Goal: Information Seeking & Learning: Learn about a topic

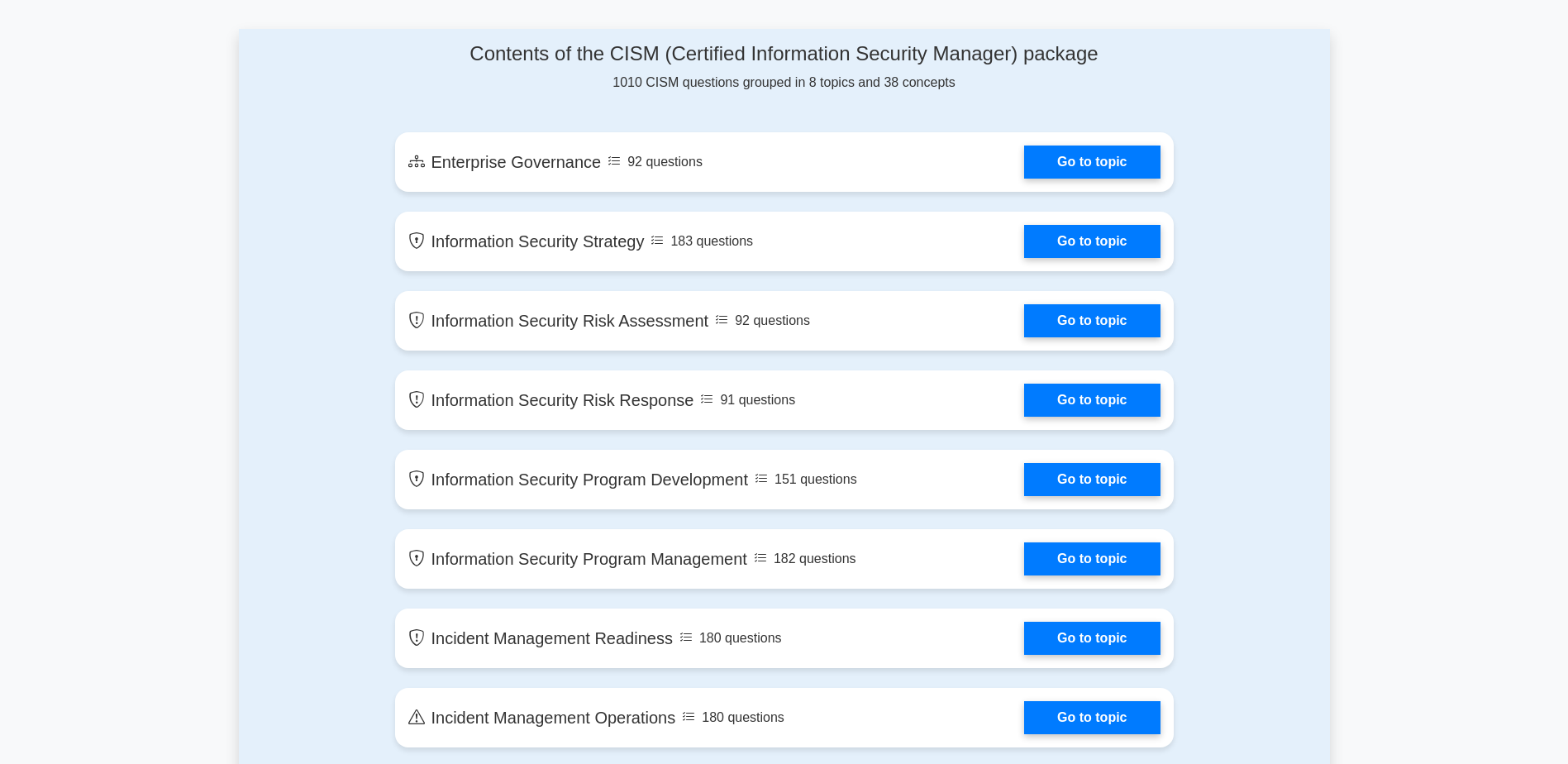
scroll to position [662, 0]
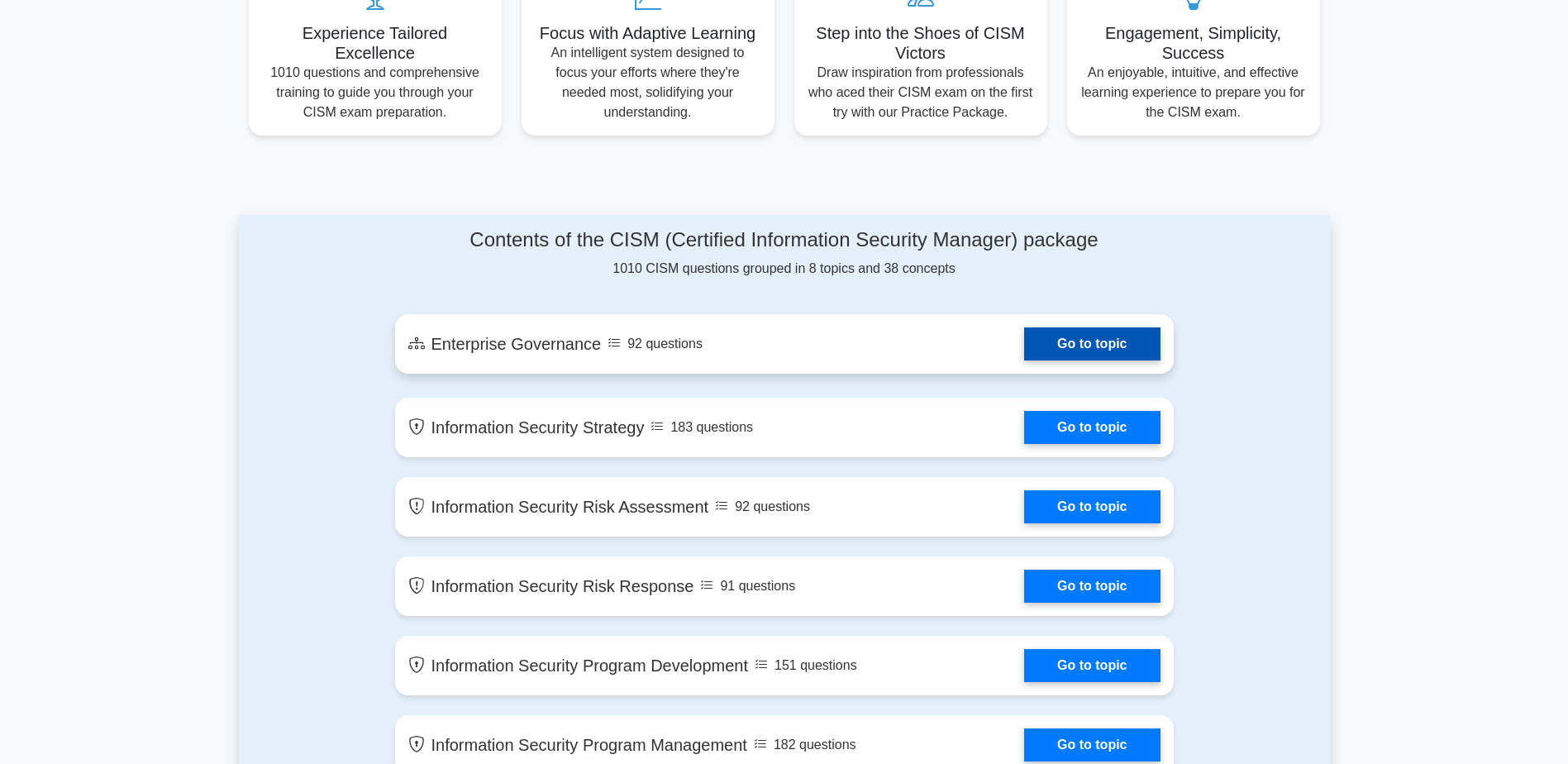
click at [1126, 339] on link "Go to topic" at bounding box center [1092, 344] width 135 height 33
drag, startPoint x: 368, startPoint y: 9, endPoint x: 1072, endPoint y: 356, distance: 784.9
click at [1072, 356] on link "Go to topic" at bounding box center [1092, 344] width 135 height 33
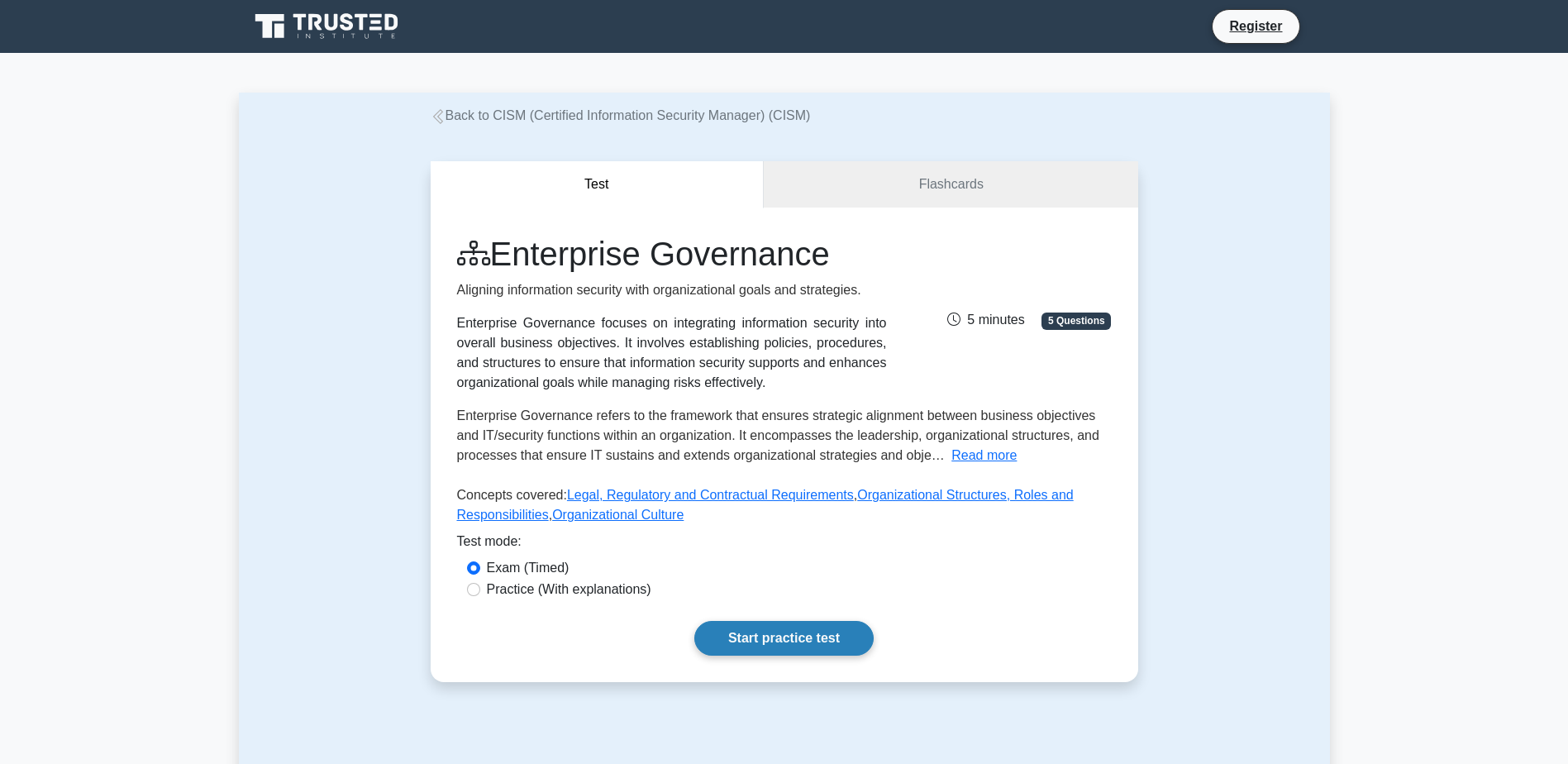
click at [813, 635] on link "Start practice test" at bounding box center [784, 638] width 180 height 35
click at [588, 581] on label "Practice (With explanations)" at bounding box center [570, 589] width 165 height 20
click at [480, 583] on input "Practice (With explanations)" at bounding box center [474, 589] width 13 height 13
radio input "true"
click at [754, 637] on link "Start practice test" at bounding box center [784, 638] width 180 height 35
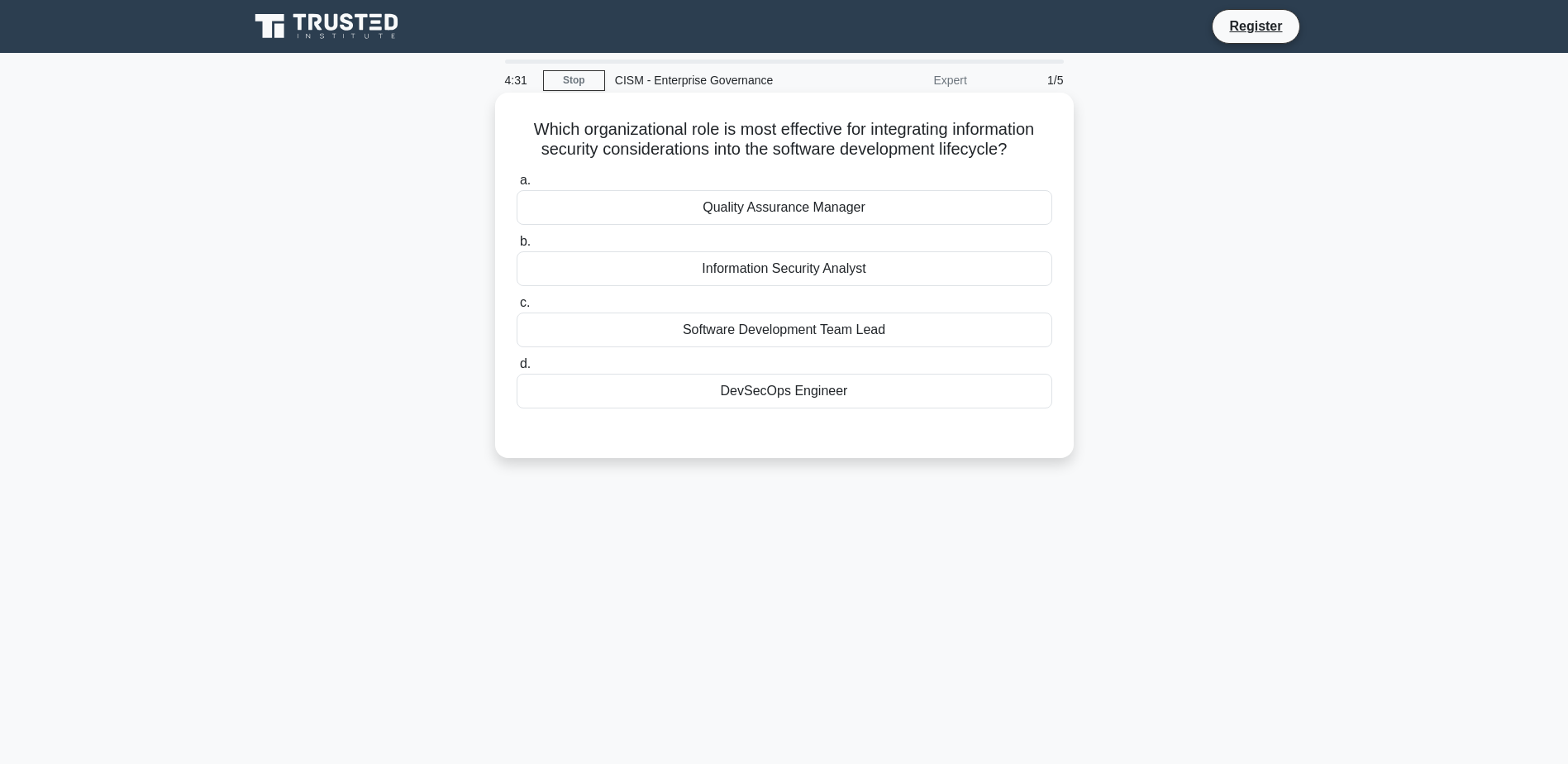
click at [785, 206] on div "Quality Assurance Manager" at bounding box center [785, 207] width 536 height 35
click at [517, 186] on input "a. Quality Assurance Manager" at bounding box center [517, 180] width 0 height 10
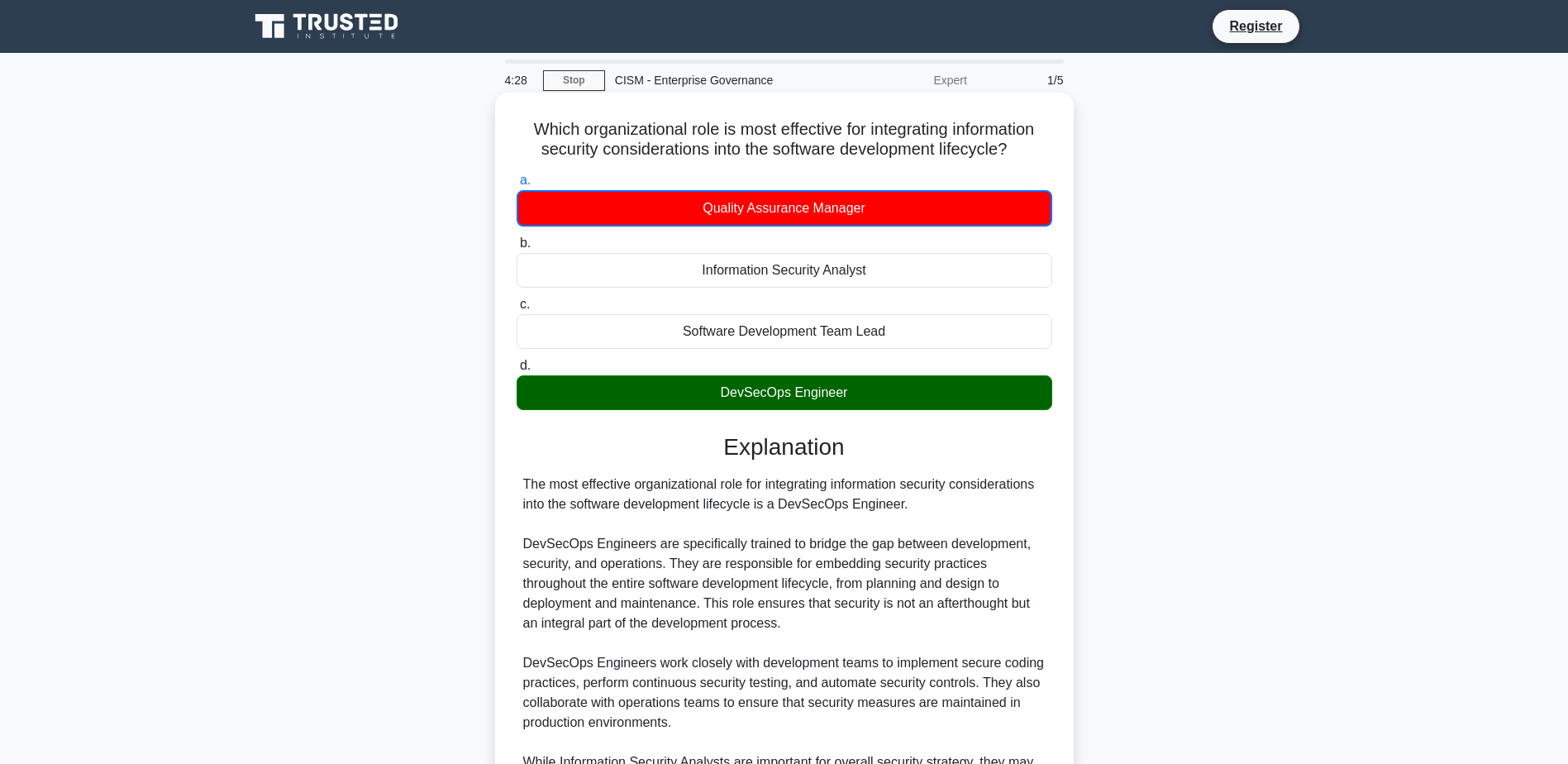
click at [872, 268] on div "Information Security Analyst" at bounding box center [785, 271] width 536 height 35
click at [517, 249] on input "b. Information Security Analyst" at bounding box center [517, 244] width 0 height 10
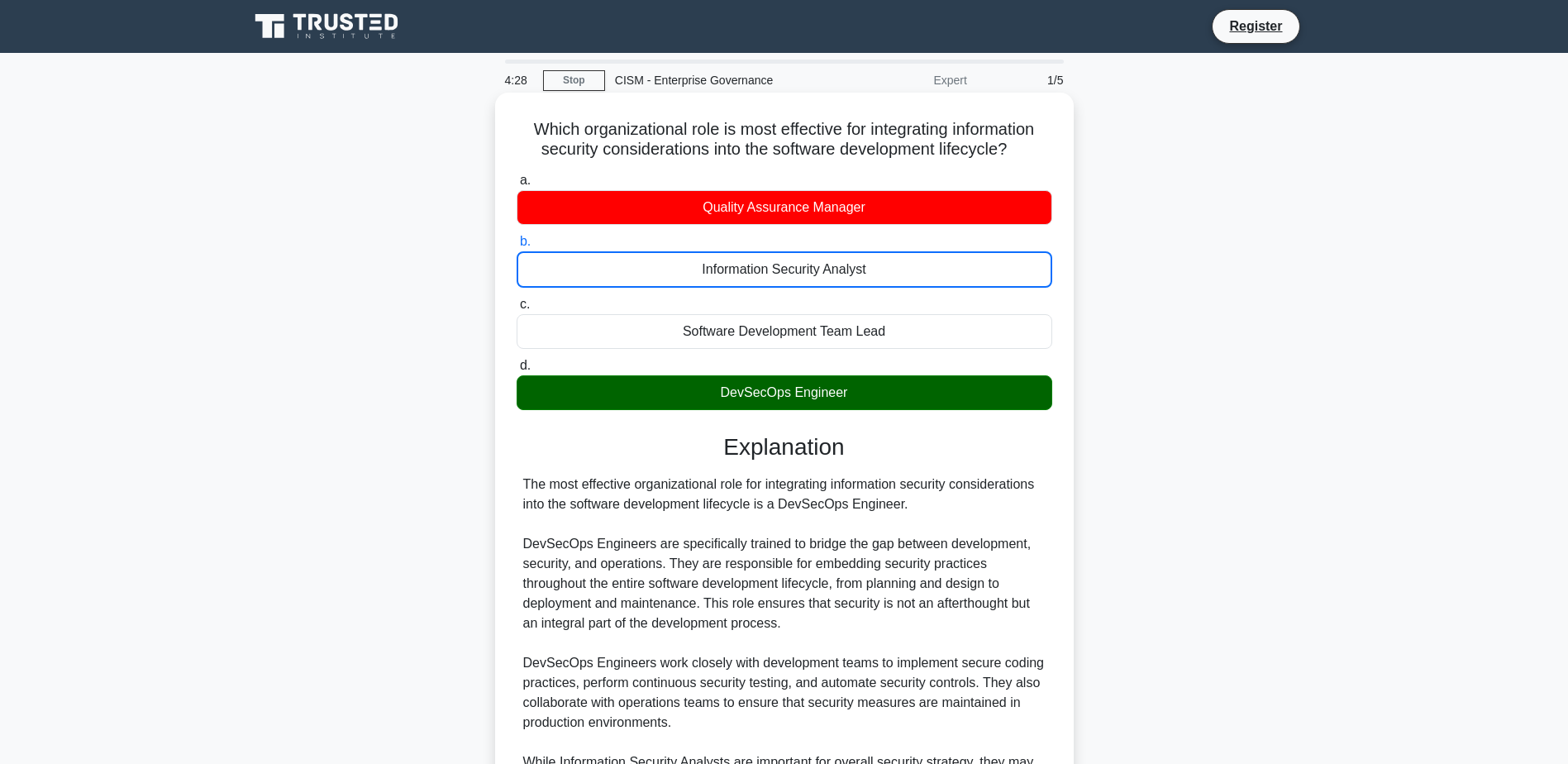
click at [861, 320] on div "Software Development Team Lead" at bounding box center [785, 331] width 536 height 35
click at [517, 310] on input "c. Software Development Team Lead" at bounding box center [517, 304] width 0 height 10
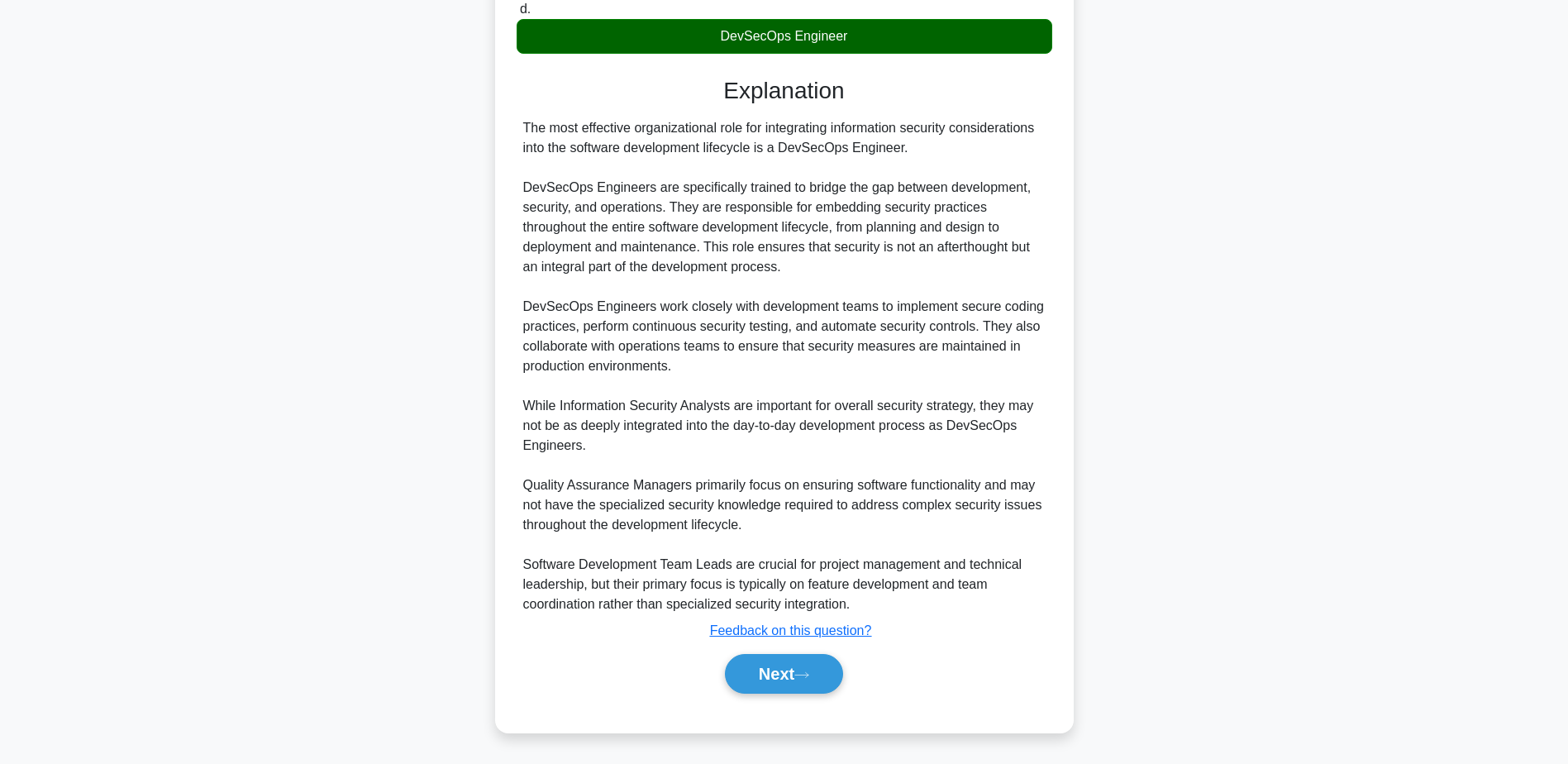
scroll to position [357, 0]
click at [820, 679] on button "Next" at bounding box center [784, 674] width 118 height 40
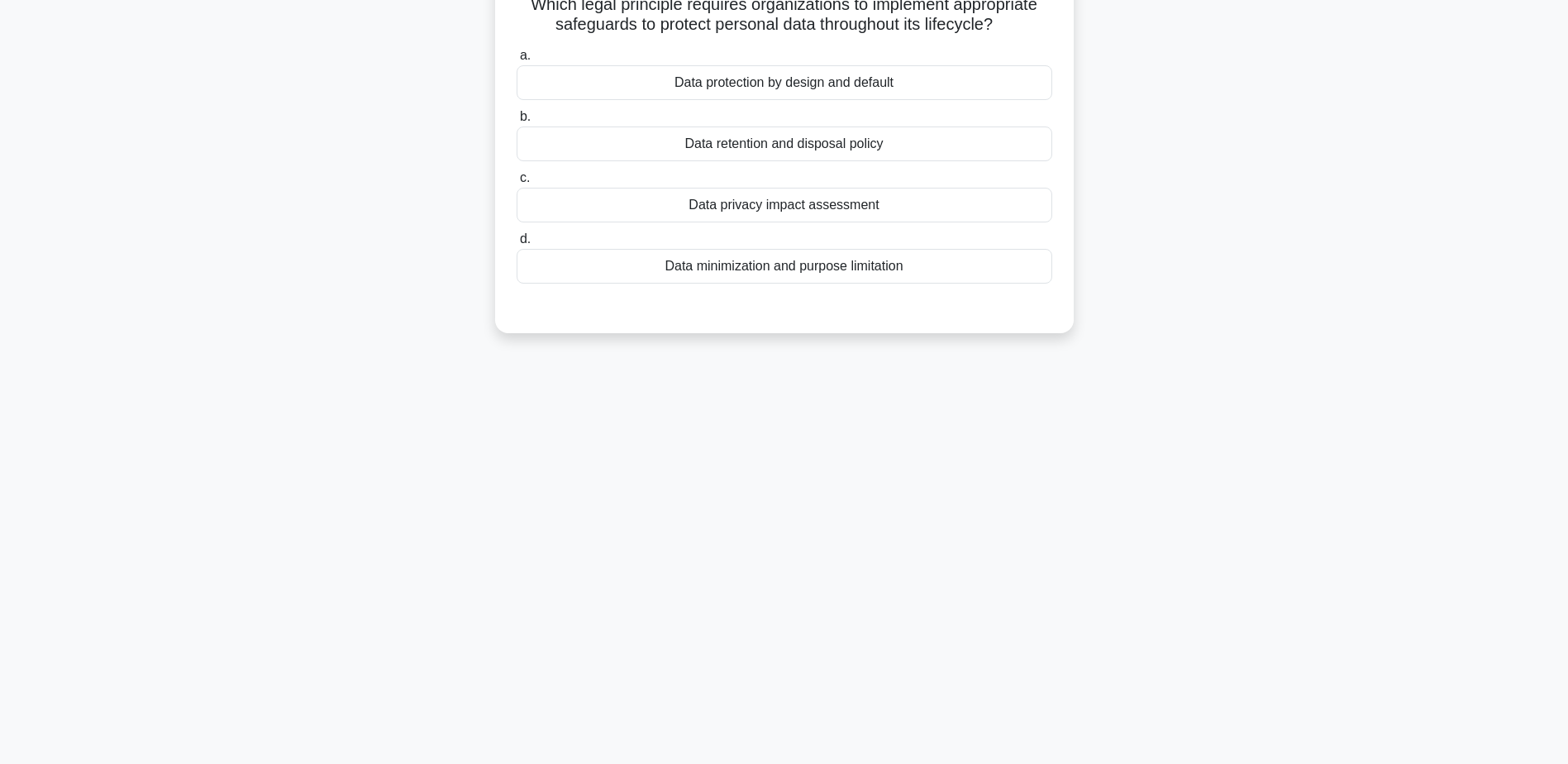
scroll to position [0, 0]
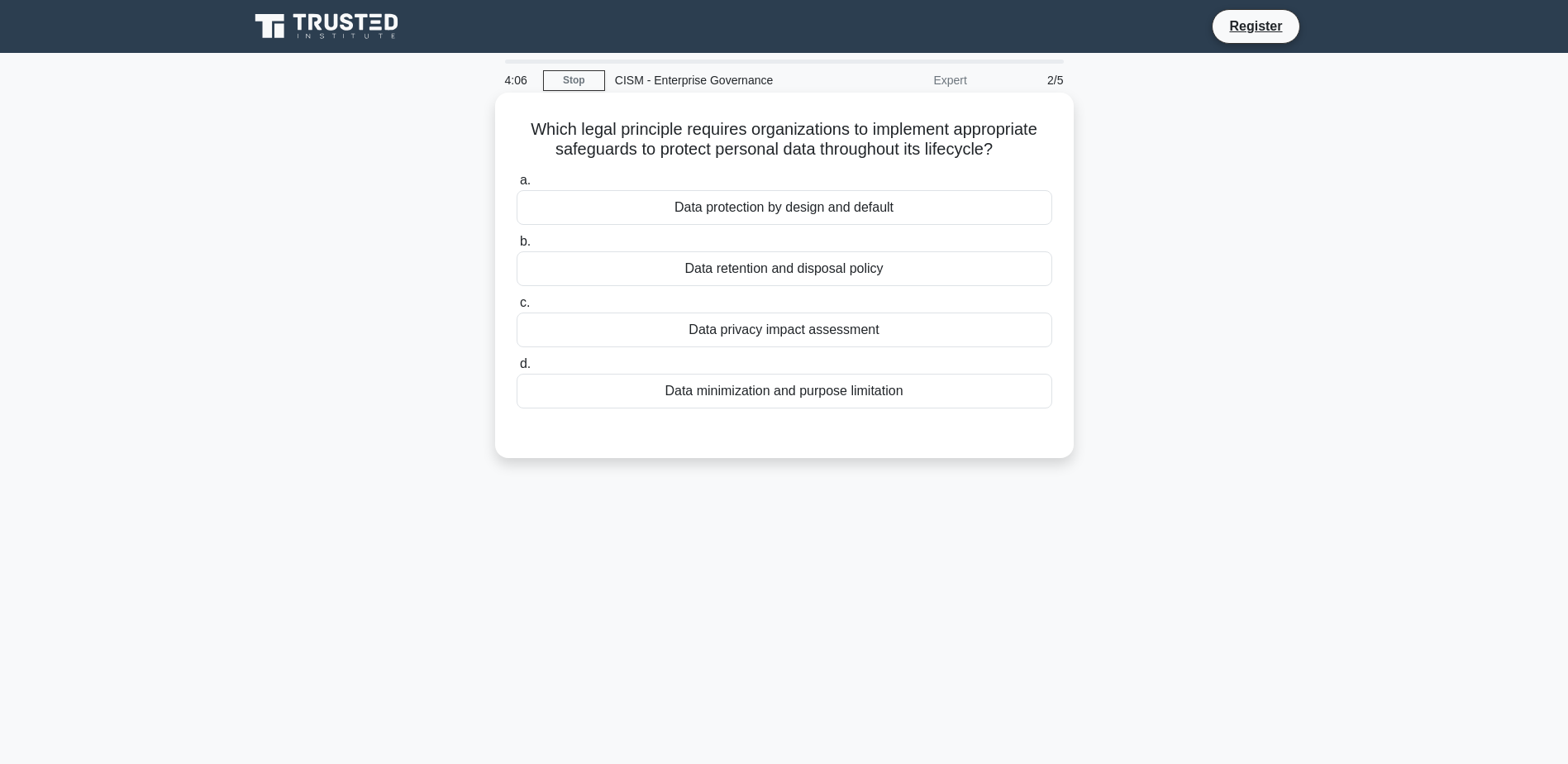
click at [922, 392] on div "Data minimization and purpose limitation" at bounding box center [785, 391] width 536 height 35
click at [517, 369] on input "d. Data minimization and purpose limitation" at bounding box center [517, 364] width 0 height 10
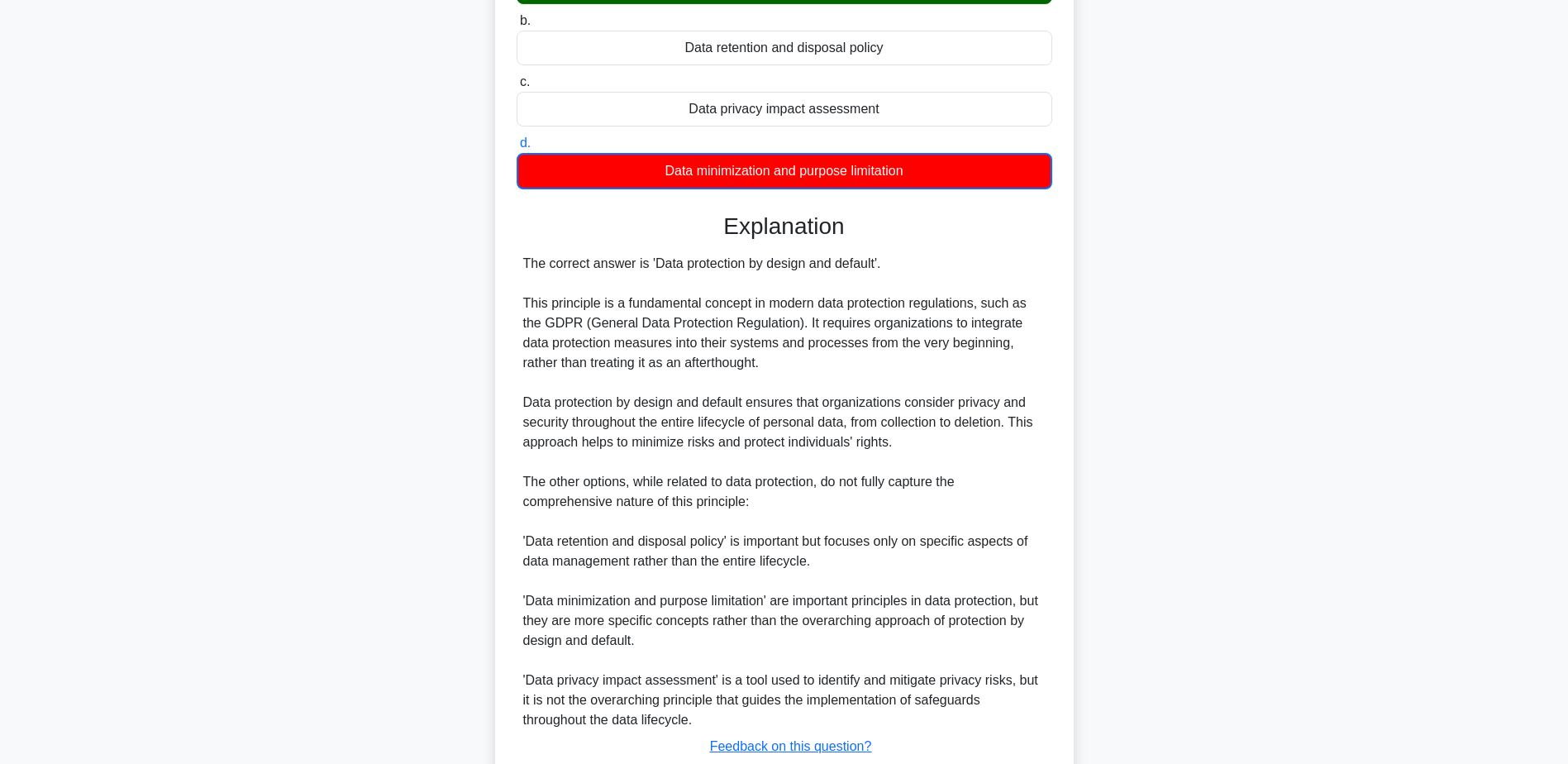
scroll to position [337, 0]
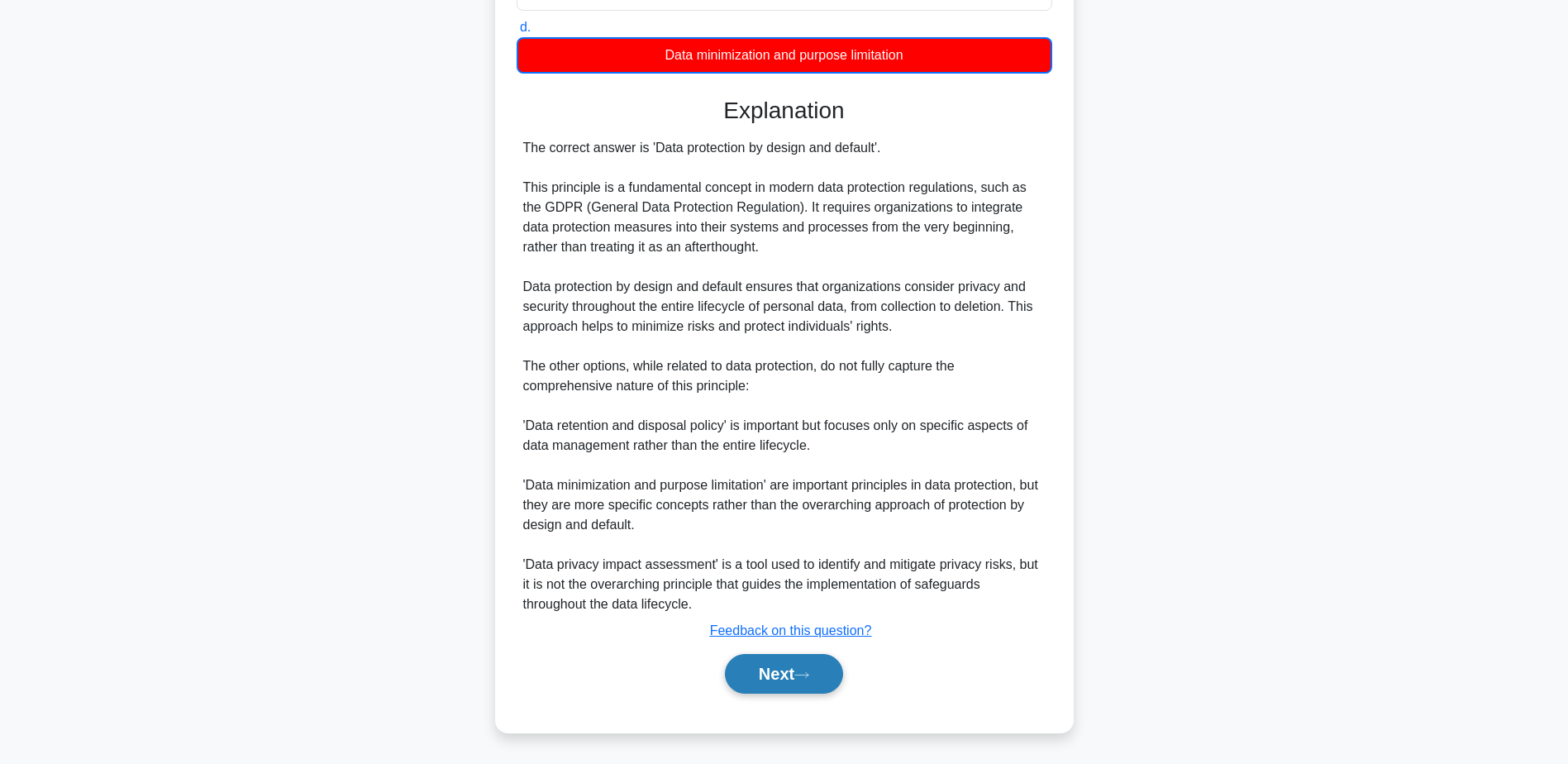
click at [826, 665] on button "Next" at bounding box center [784, 674] width 118 height 40
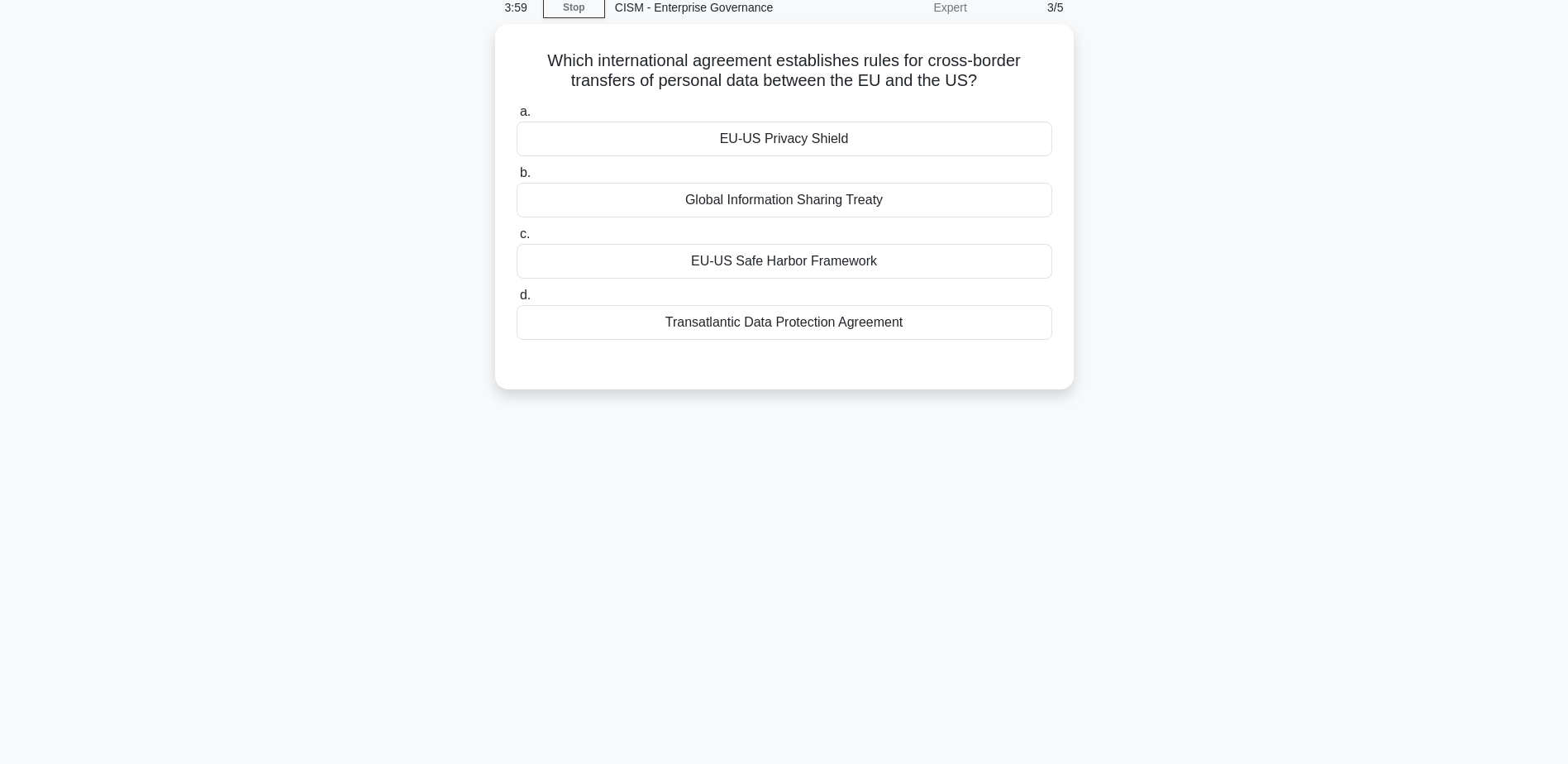
scroll to position [0, 0]
